Goal: Task Accomplishment & Management: Use online tool/utility

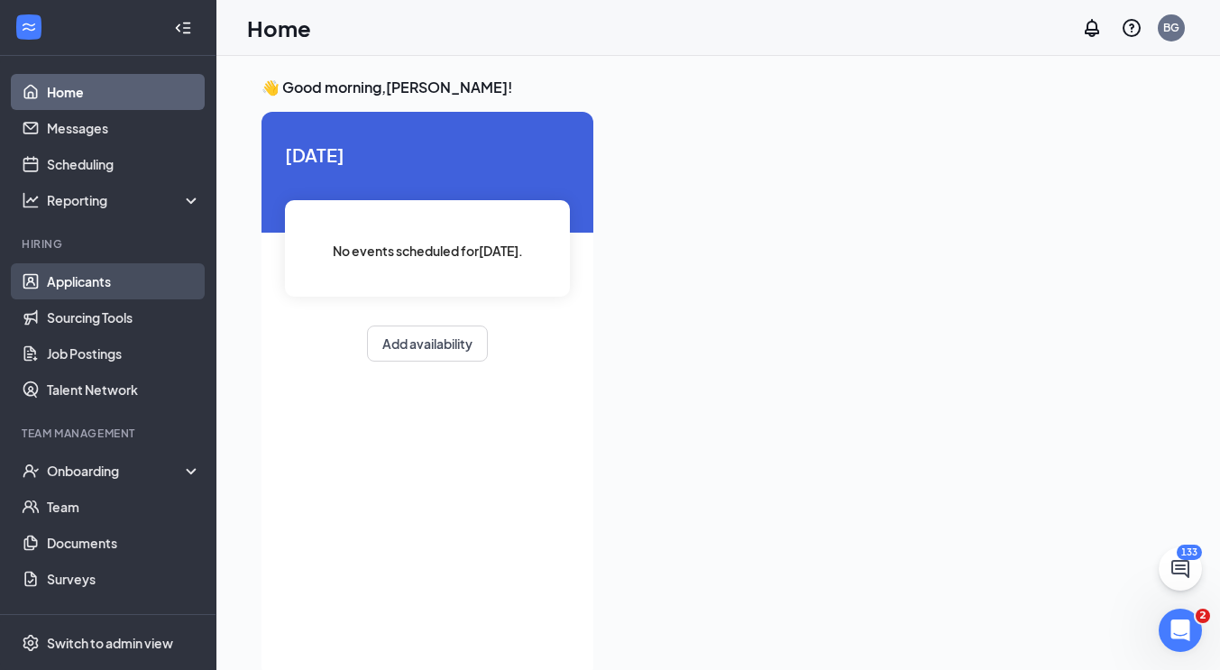
click at [100, 281] on link "Applicants" at bounding box center [124, 281] width 154 height 36
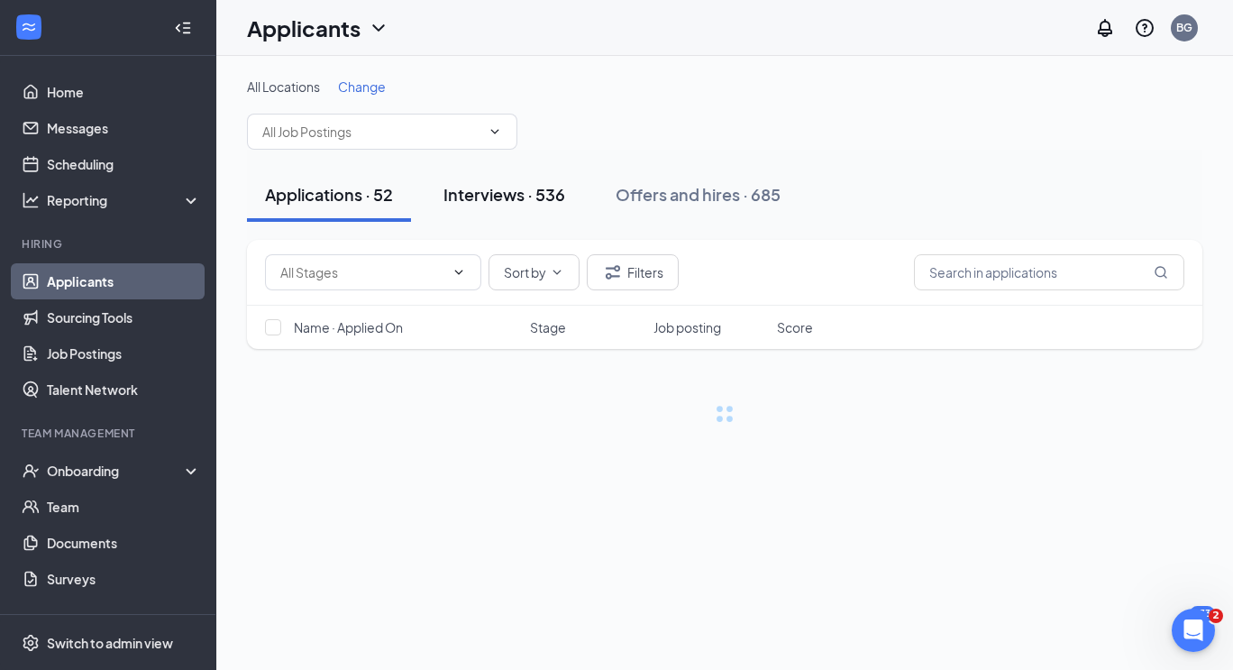
click at [540, 197] on div "Interviews · 536" at bounding box center [505, 194] width 122 height 23
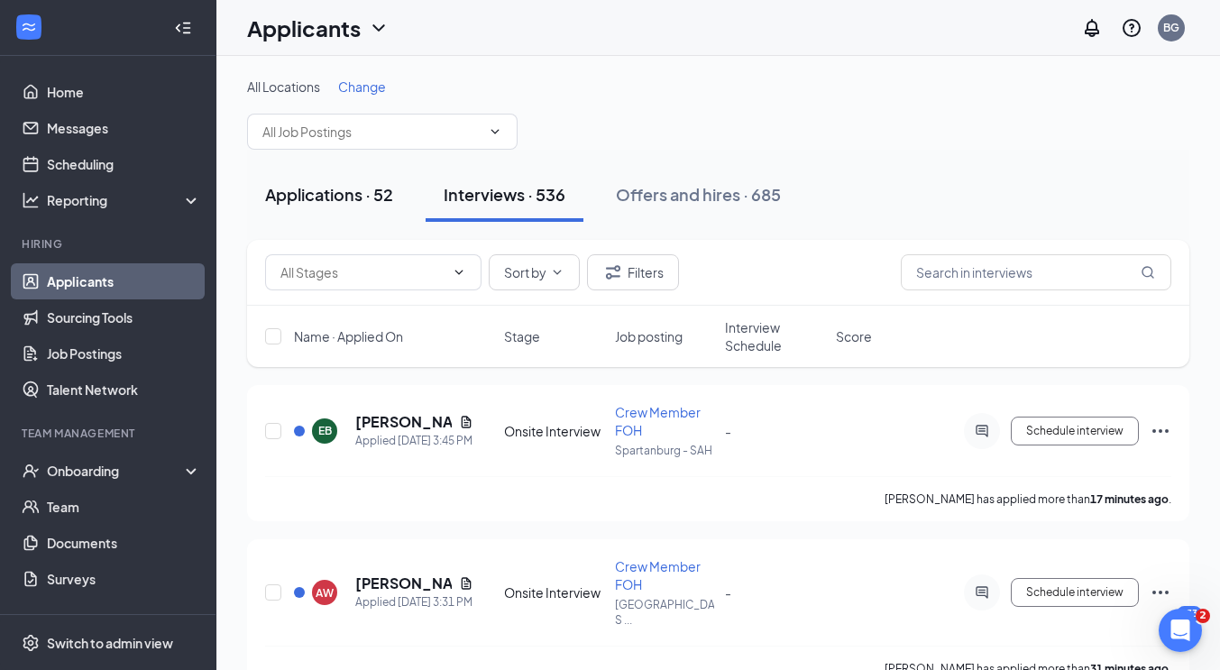
click at [316, 190] on div "Applications · 52" at bounding box center [329, 194] width 128 height 23
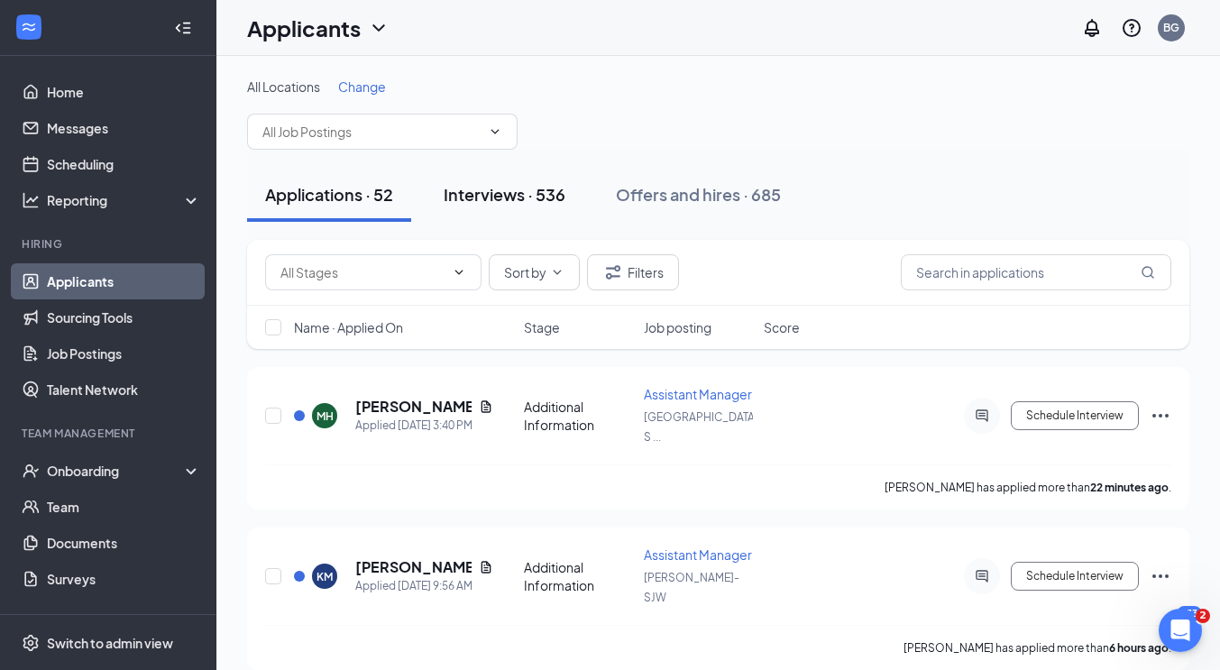
click at [527, 186] on div "Interviews · 536" at bounding box center [505, 194] width 122 height 23
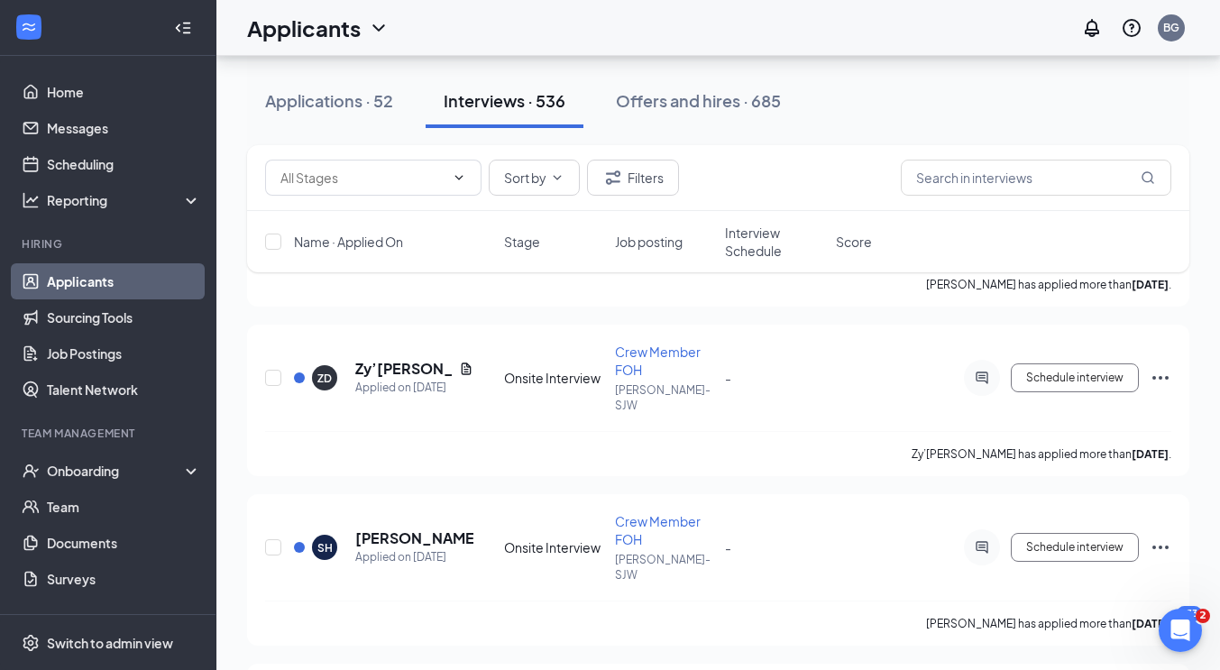
scroll to position [7525, 0]
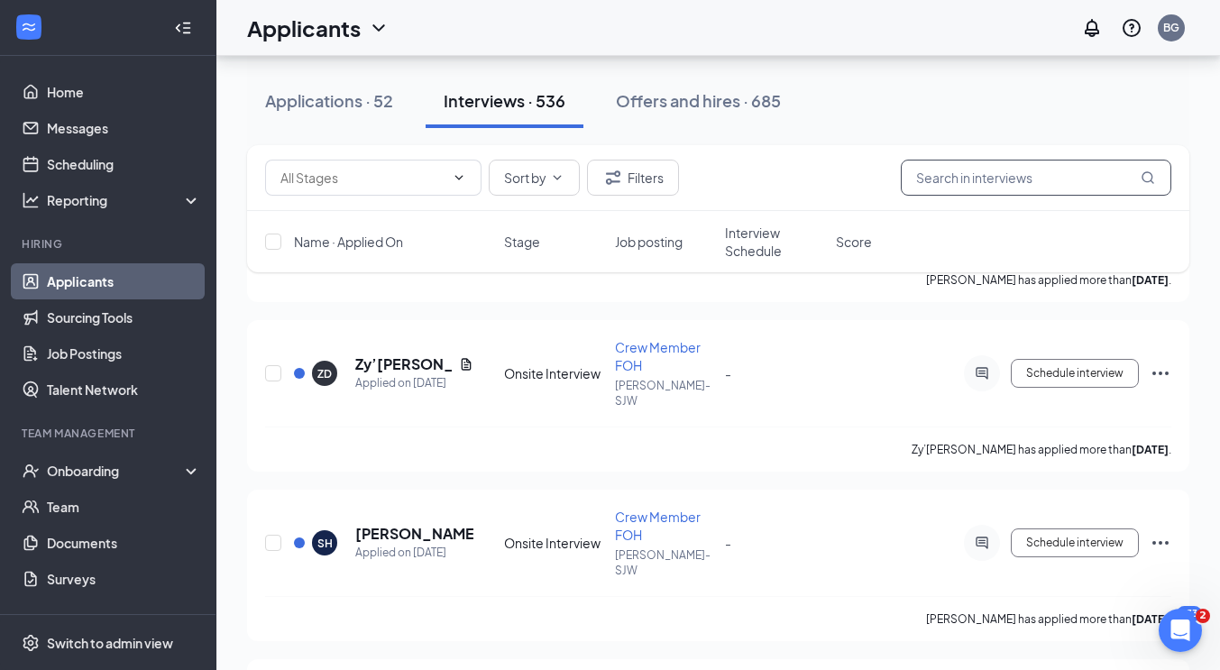
click at [1016, 174] on input "text" at bounding box center [1036, 178] width 270 height 36
click at [1047, 172] on input "text" at bounding box center [1036, 178] width 270 height 36
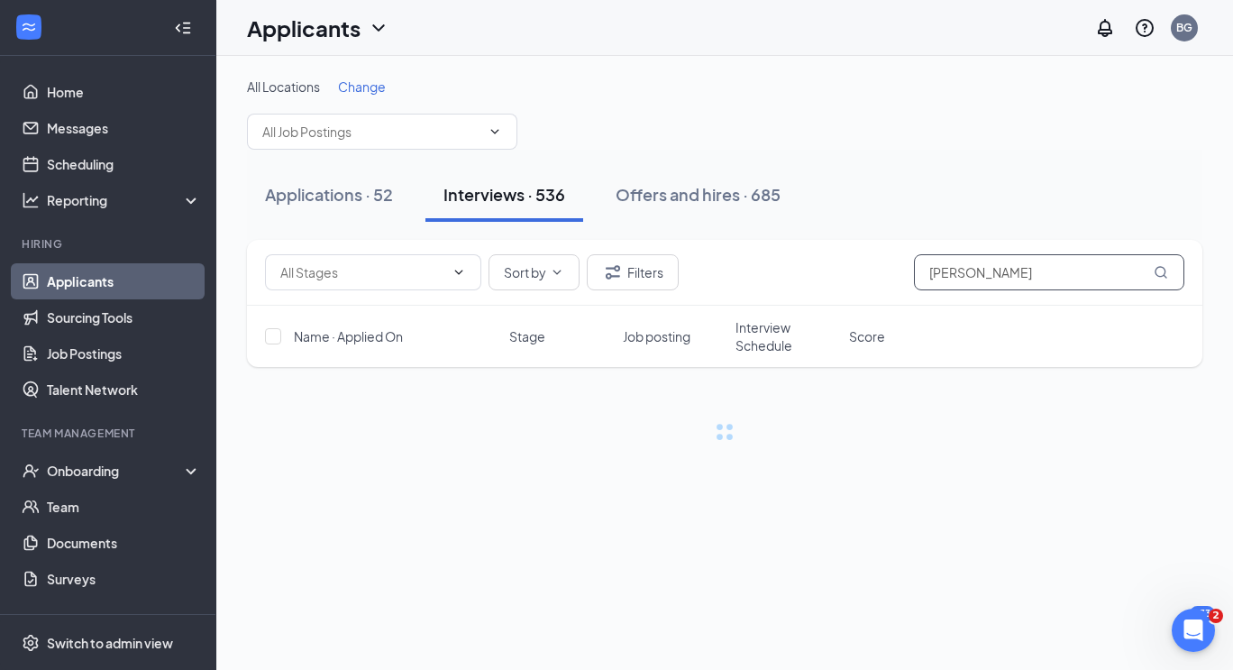
type input "[PERSON_NAME]"
